Goal: Share content

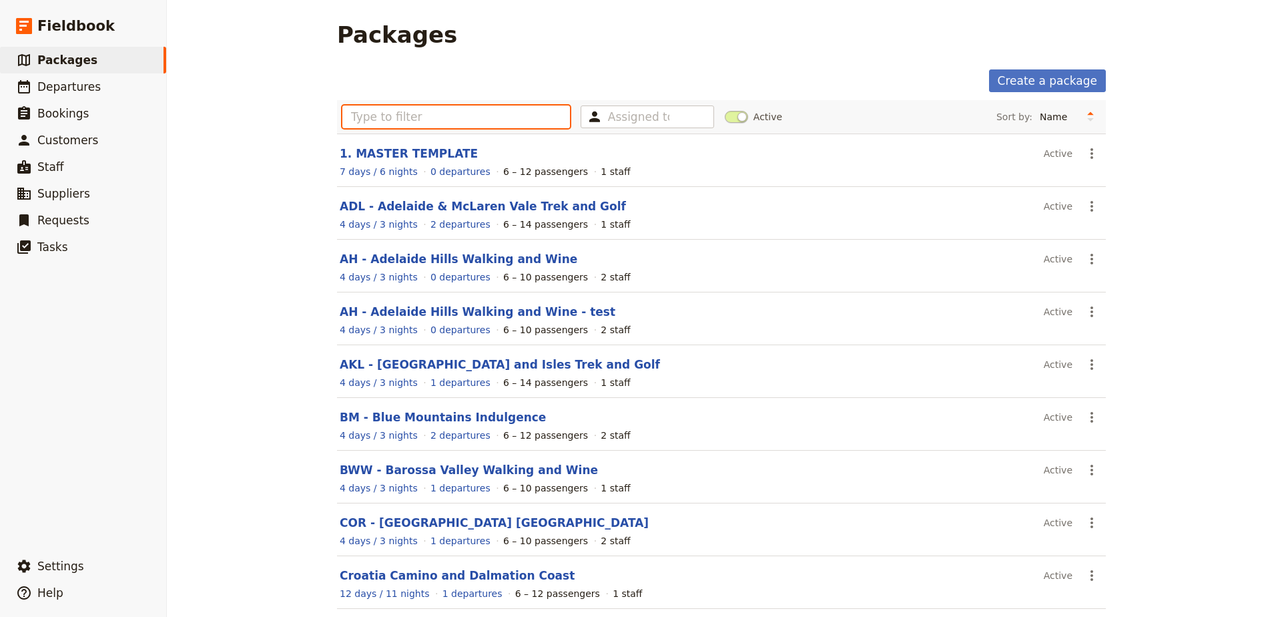
click at [423, 106] on input "text" at bounding box center [456, 116] width 228 height 23
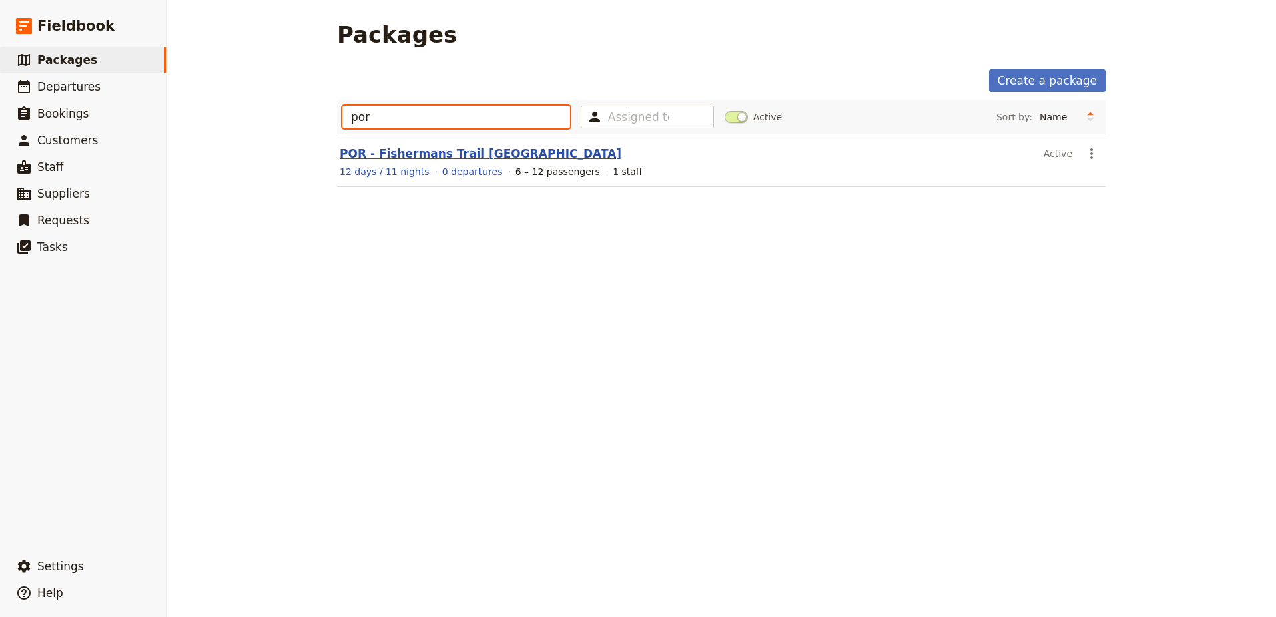
type input "por"
click at [401, 158] on link "POR - Fishermans Trail [GEOGRAPHIC_DATA]" at bounding box center [481, 153] width 282 height 13
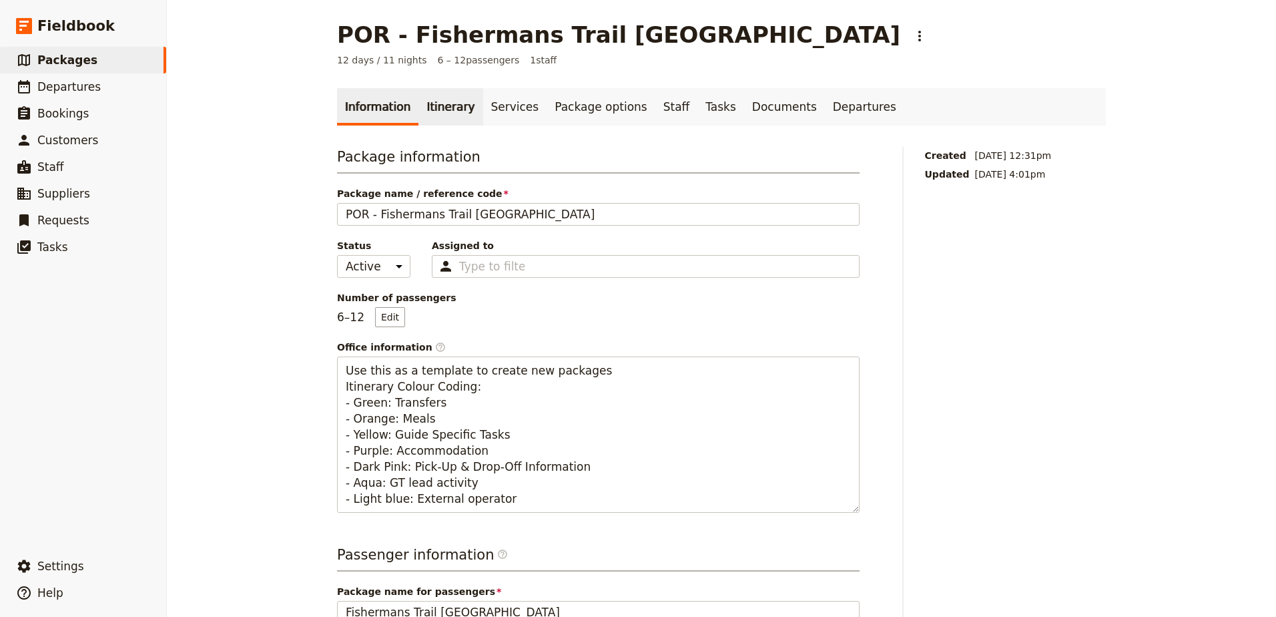
click at [428, 114] on link "Itinerary" at bounding box center [450, 106] width 64 height 37
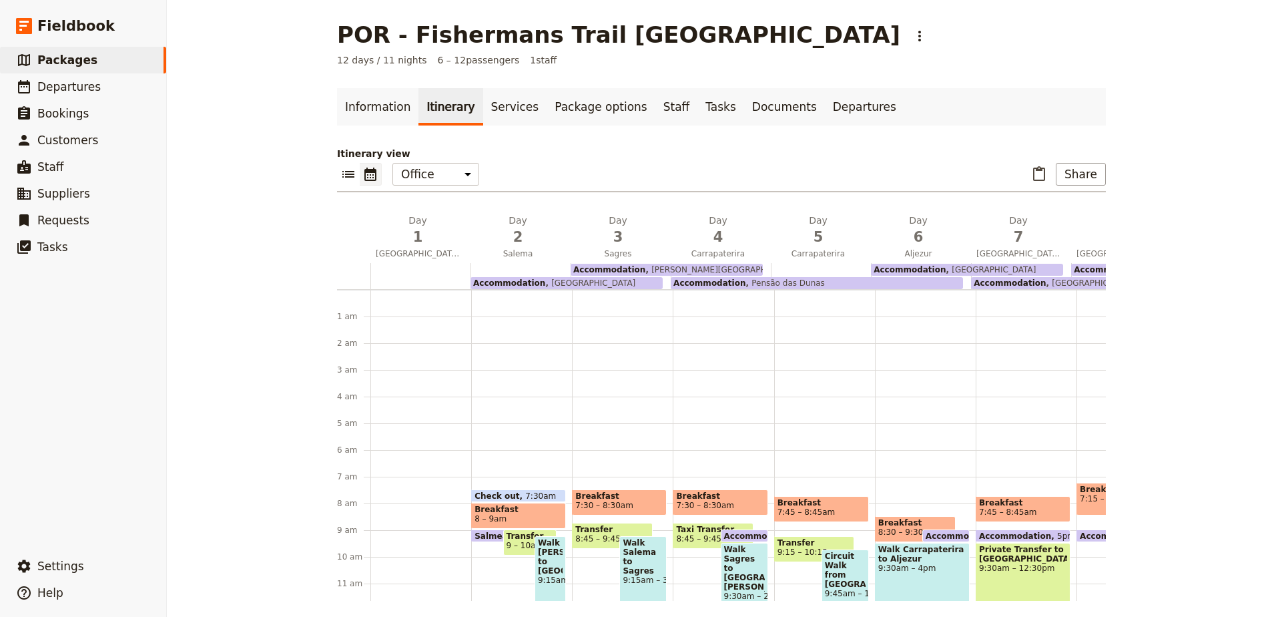
scroll to position [174, 0]
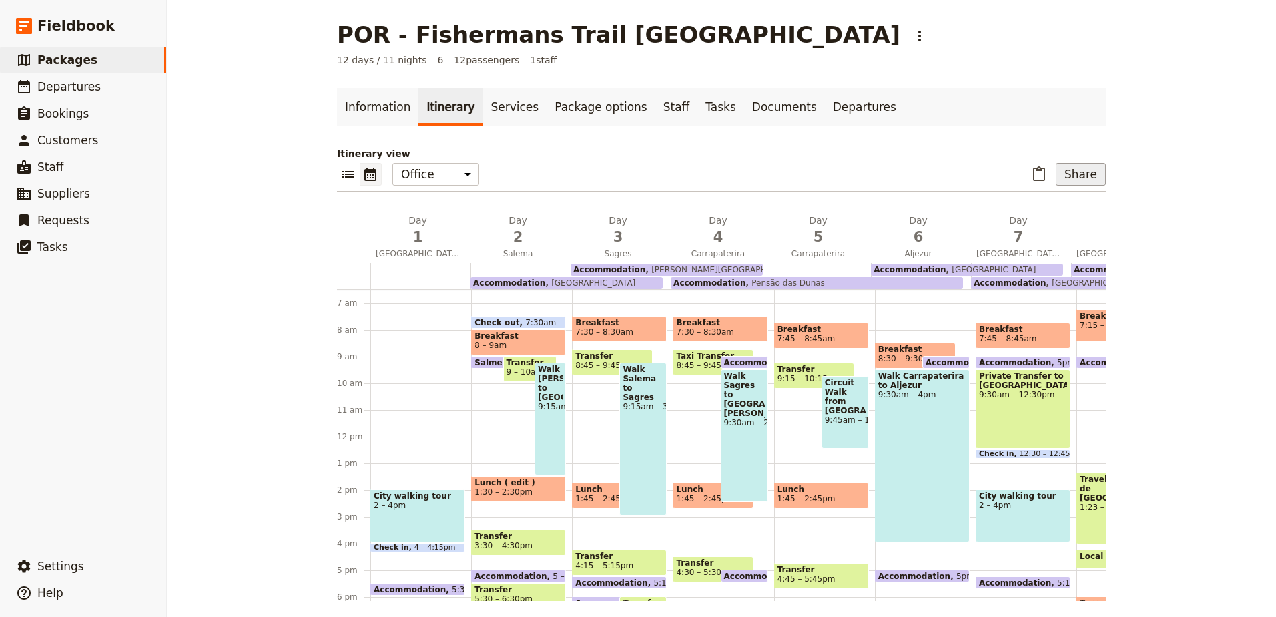
click at [1097, 174] on button "Share" at bounding box center [1081, 174] width 50 height 23
click at [1085, 241] on span "Sales Brochure" at bounding box center [1047, 240] width 90 height 13
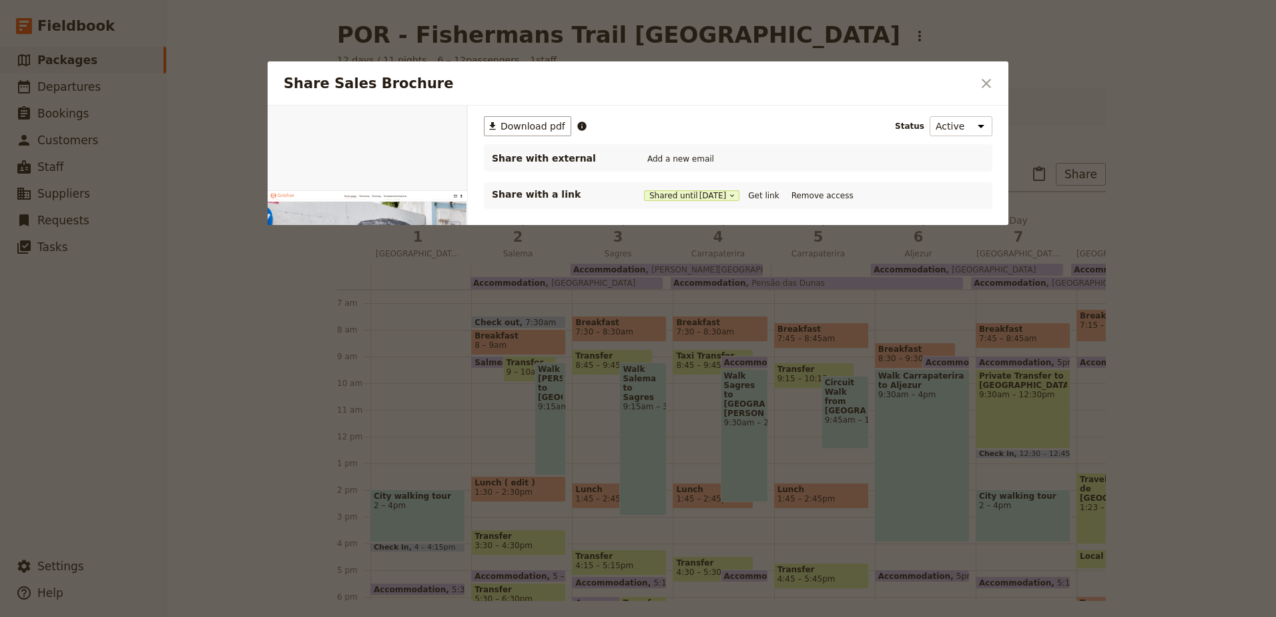
scroll to position [0, 0]
click at [777, 198] on button "Get link" at bounding box center [763, 195] width 37 height 15
click at [766, 195] on button "Get link" at bounding box center [763, 195] width 37 height 15
